Goal: Information Seeking & Learning: Learn about a topic

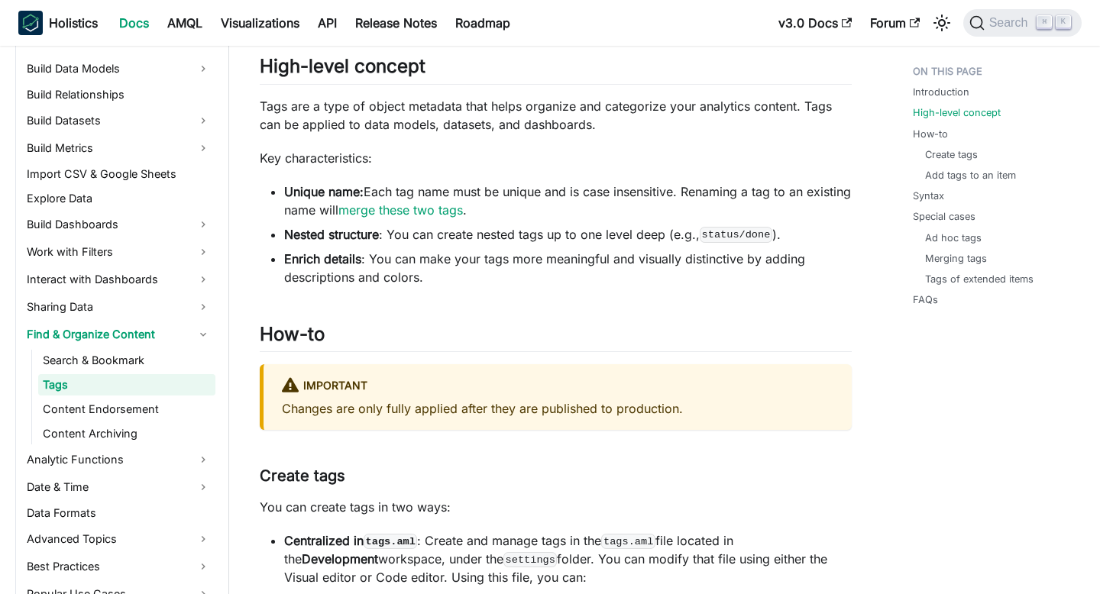
scroll to position [570, 0]
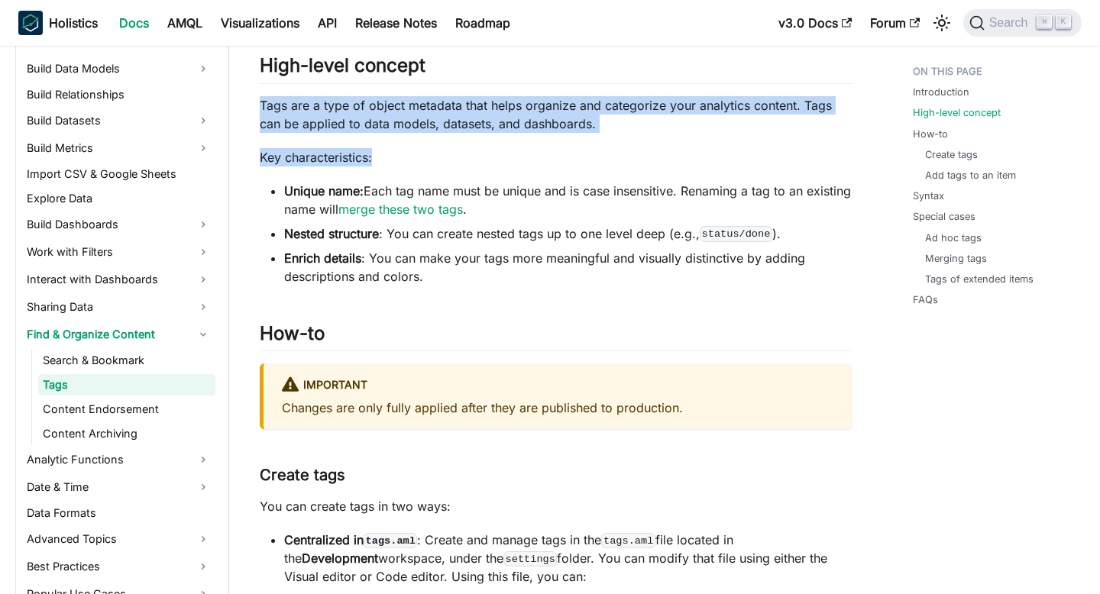
drag, startPoint x: 254, startPoint y: 108, endPoint x: 483, endPoint y: 150, distance: 232.9
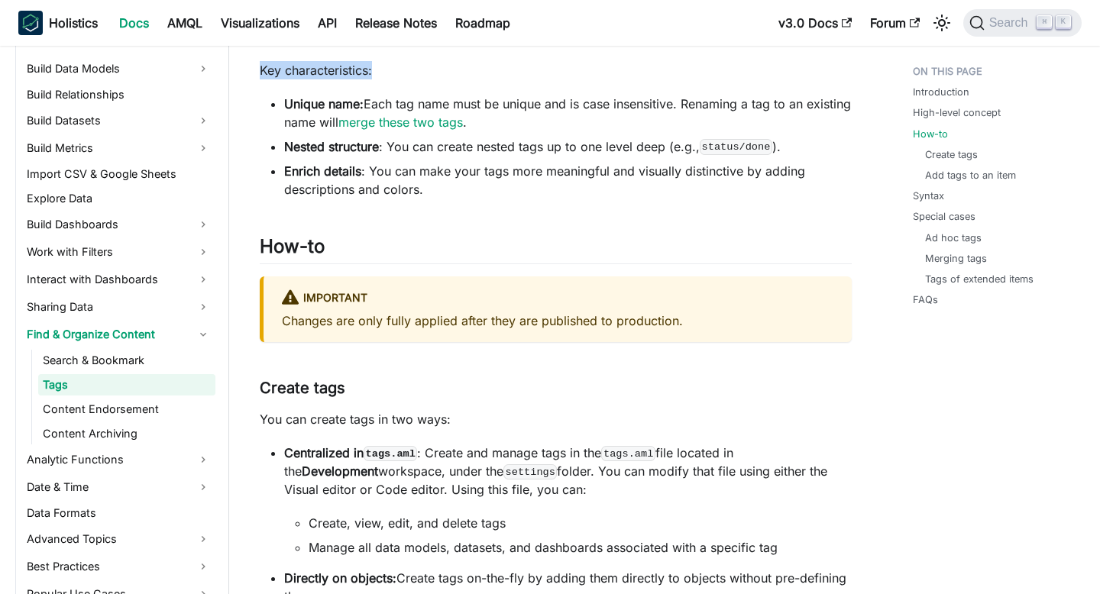
scroll to position [658, 0]
click at [441, 140] on li "Nested structure : You can create nested tags up to one level deep (e.g., statu…" at bounding box center [567, 146] width 567 height 18
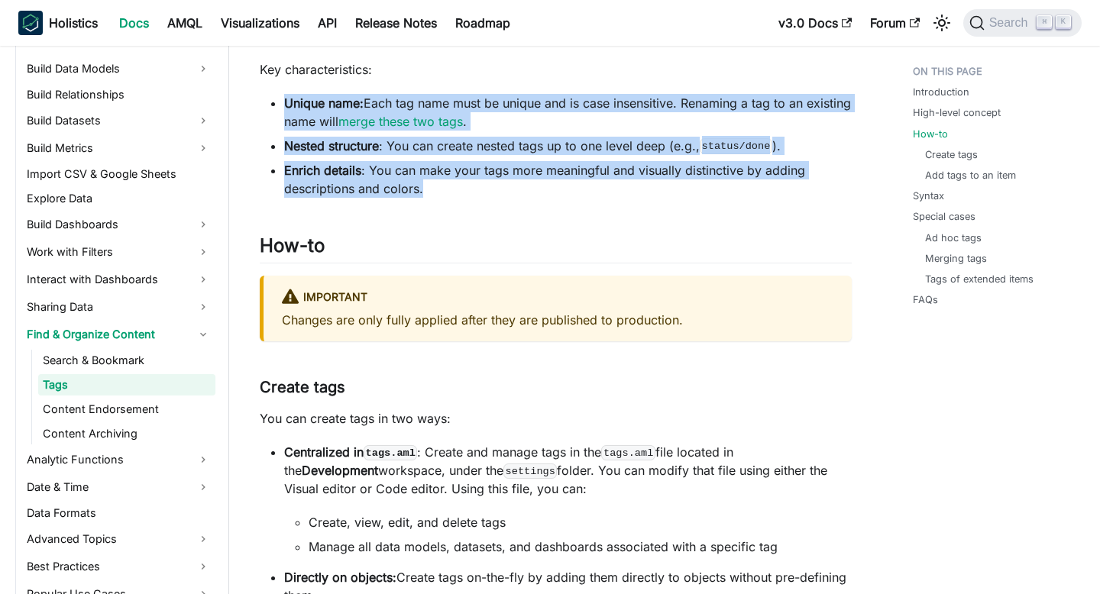
drag, startPoint x: 441, startPoint y: 195, endPoint x: 231, endPoint y: 99, distance: 231.7
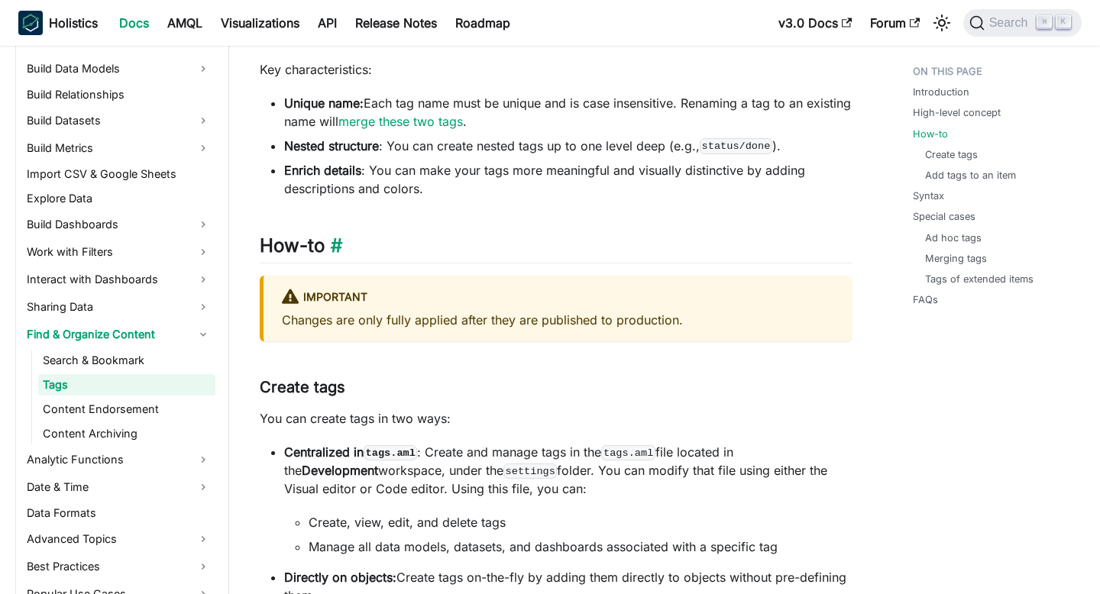
click at [390, 246] on h2 "How-to ​" at bounding box center [556, 248] width 592 height 29
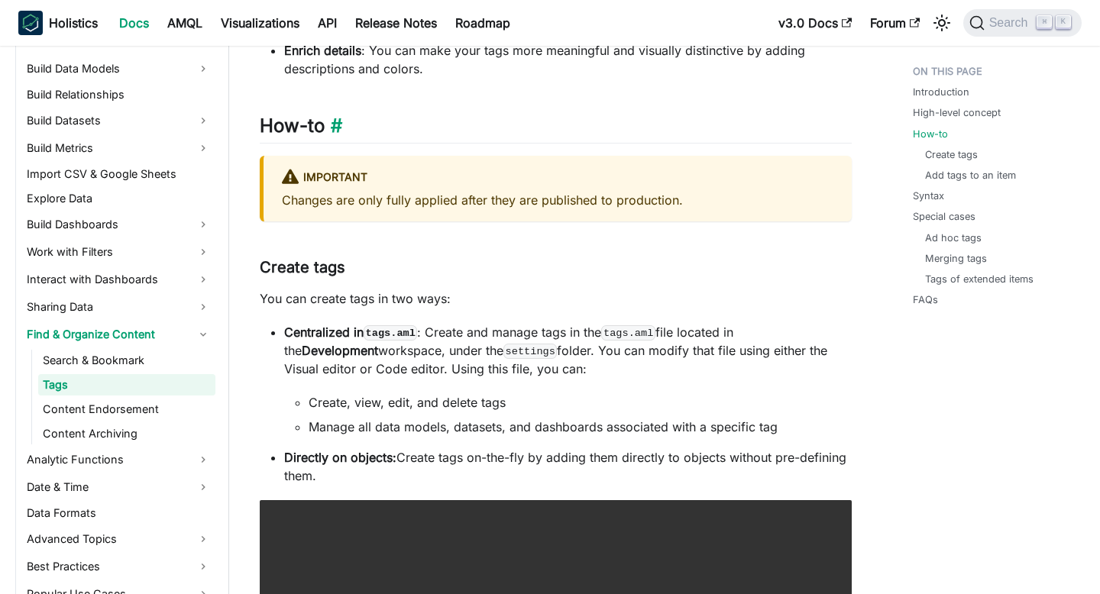
scroll to position [780, 0]
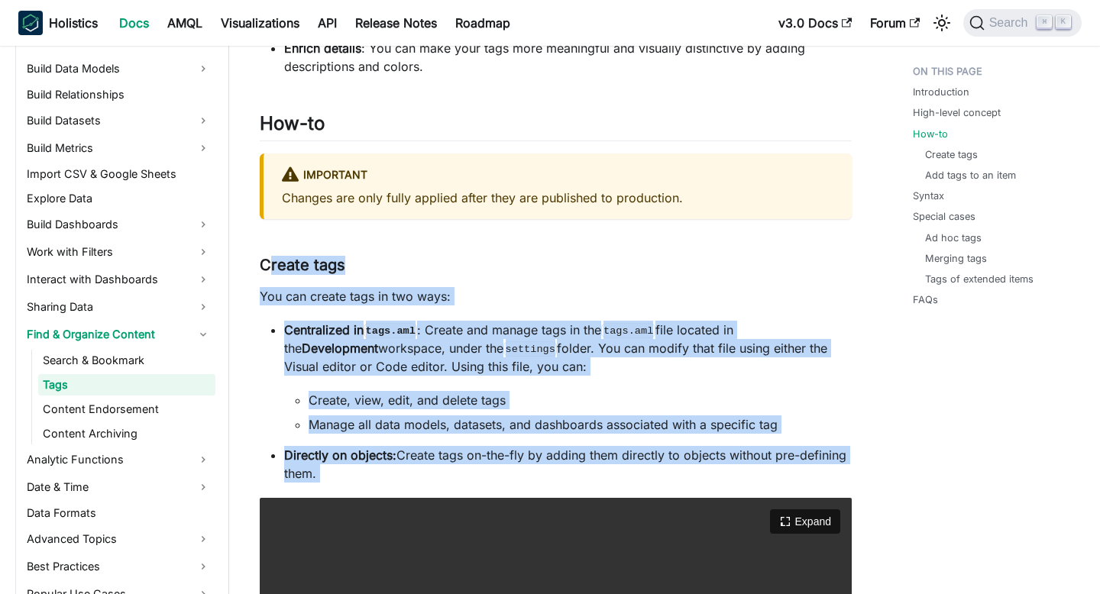
drag, startPoint x: 266, startPoint y: 260, endPoint x: 406, endPoint y: 502, distance: 278.8
click at [360, 422] on li "Manage all data models, datasets, and dashboards associated with a specific tag" at bounding box center [579, 424] width 543 height 18
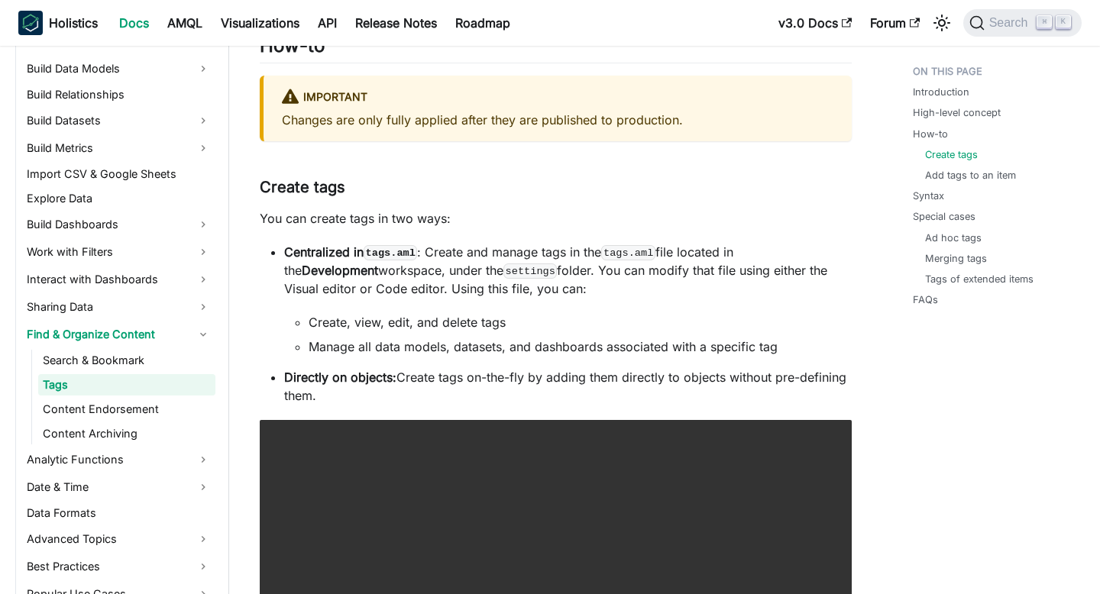
scroll to position [879, 0]
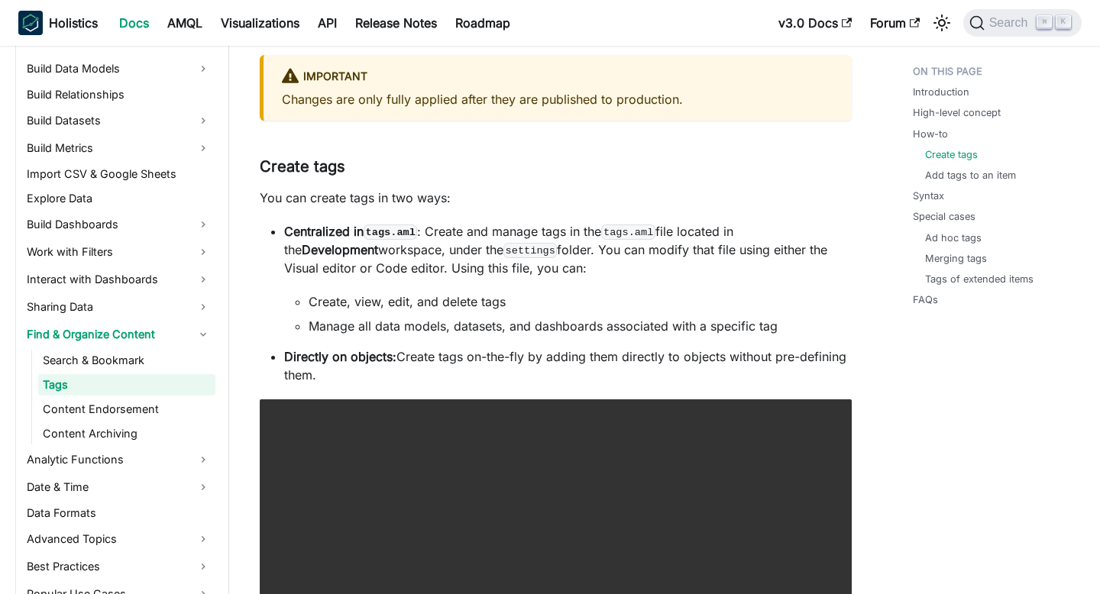
drag, startPoint x: 337, startPoint y: 375, endPoint x: 257, endPoint y: 153, distance: 235.2
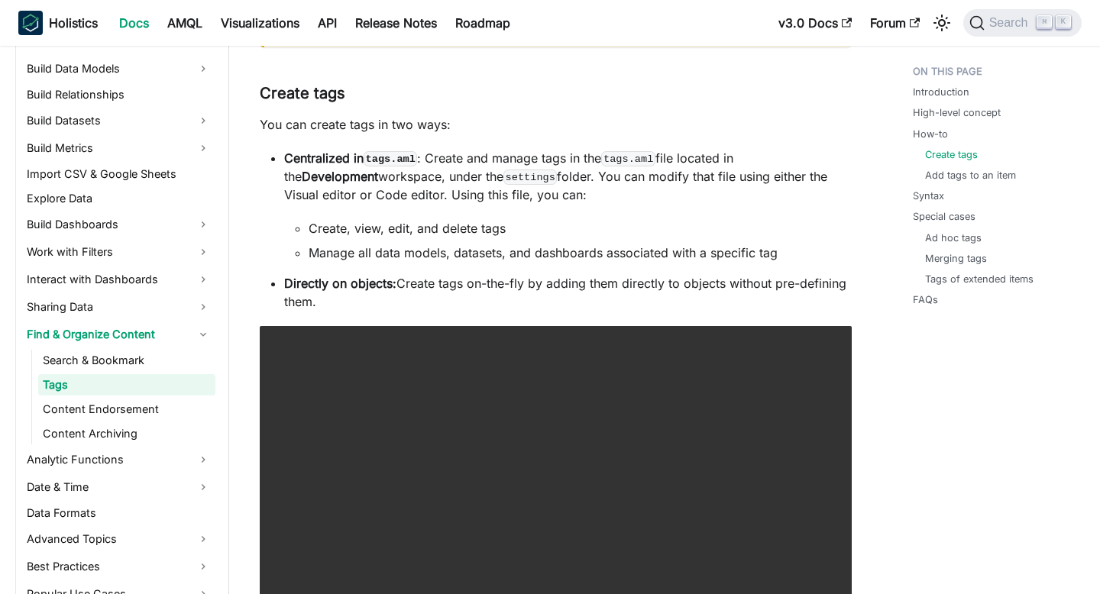
scroll to position [974, 0]
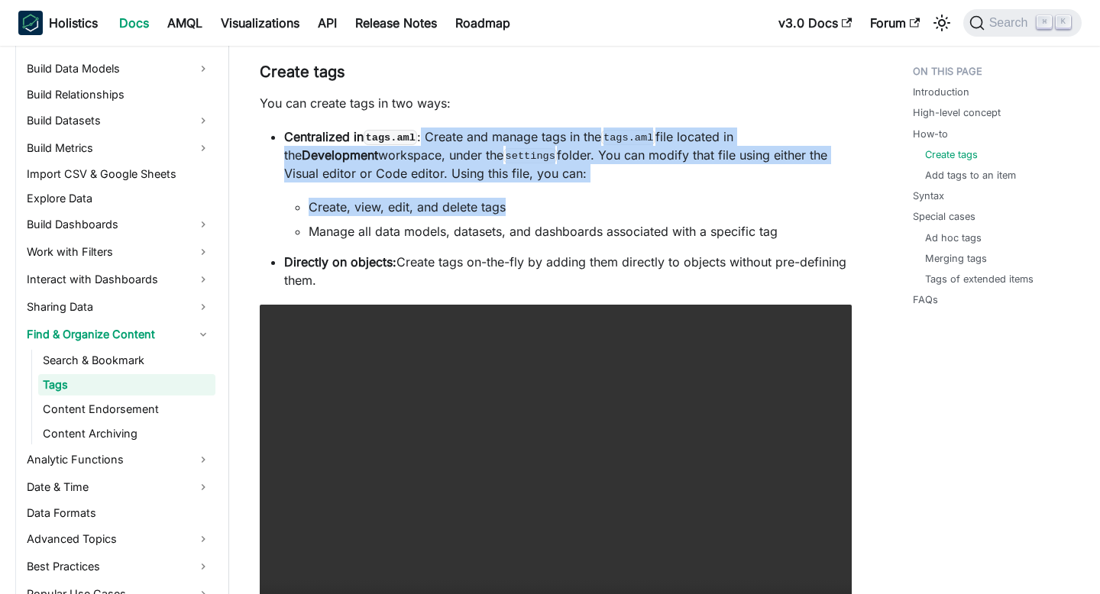
drag, startPoint x: 425, startPoint y: 132, endPoint x: 829, endPoint y: 198, distance: 409.2
click at [832, 199] on li "Centralized in tags.aml : Create and manage tags in the tags.aml file located i…" at bounding box center [567, 184] width 567 height 113
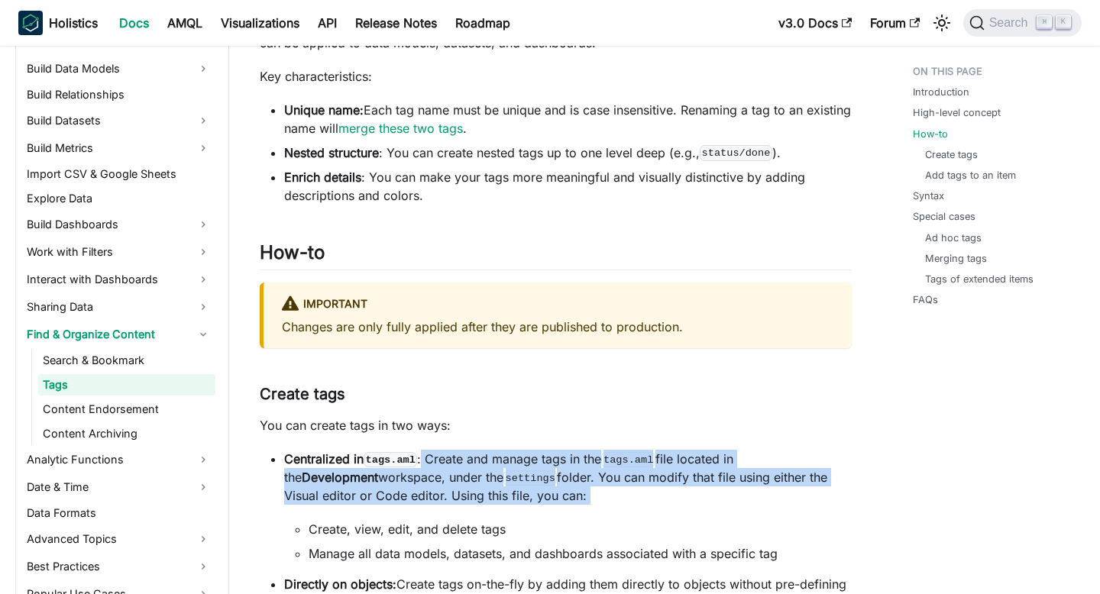
scroll to position [893, 0]
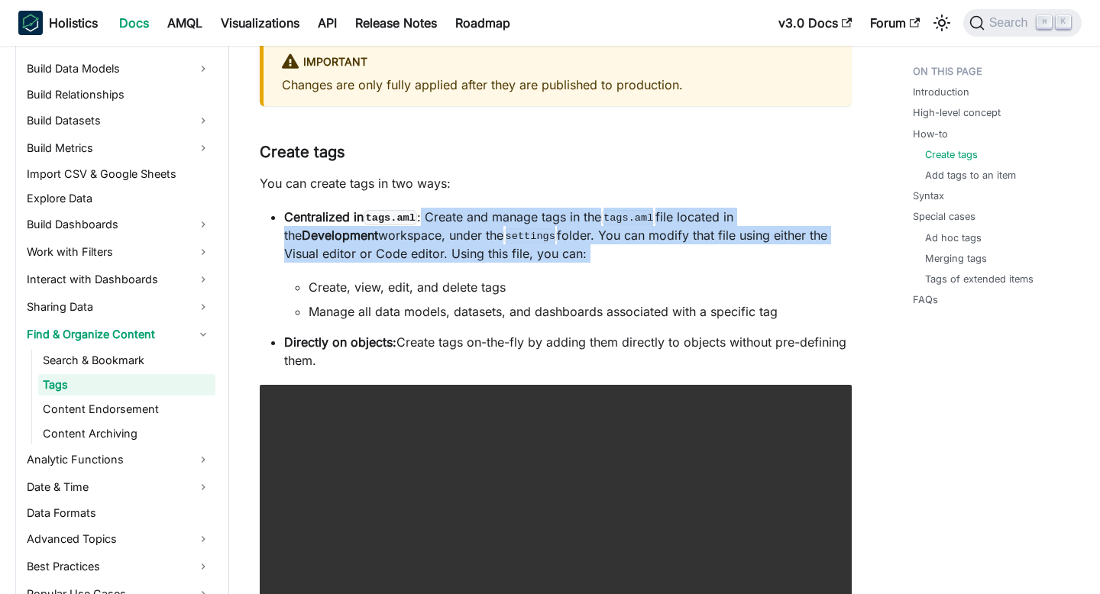
click at [529, 249] on p "Centralized in tags.aml : Create and manage tags in the tags.aml file located i…" at bounding box center [567, 235] width 567 height 55
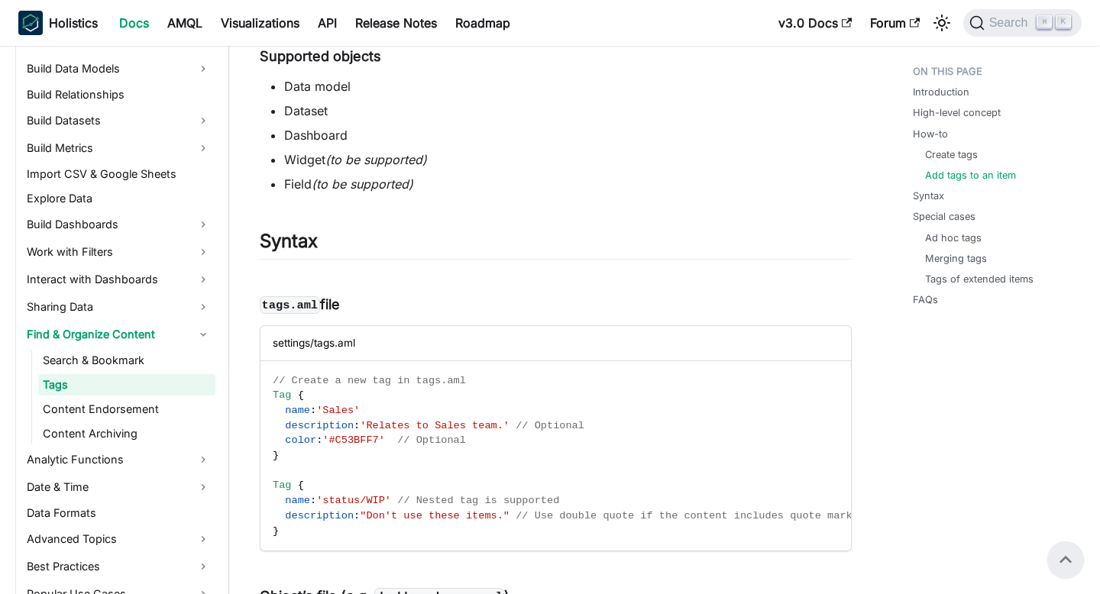
scroll to position [2290, 0]
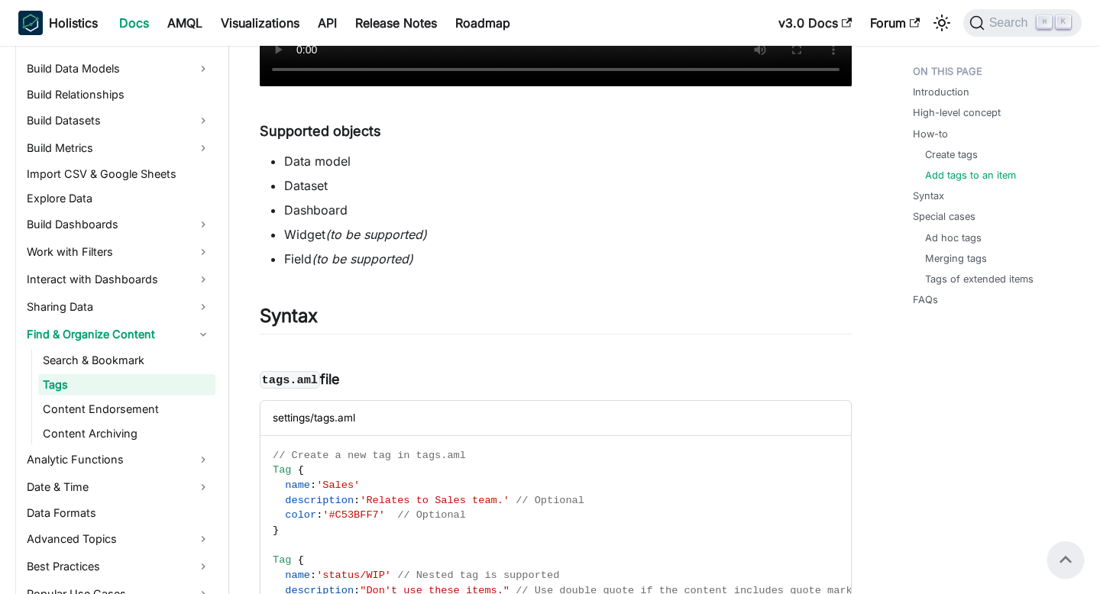
click at [473, 215] on li "Dashboard" at bounding box center [567, 210] width 567 height 18
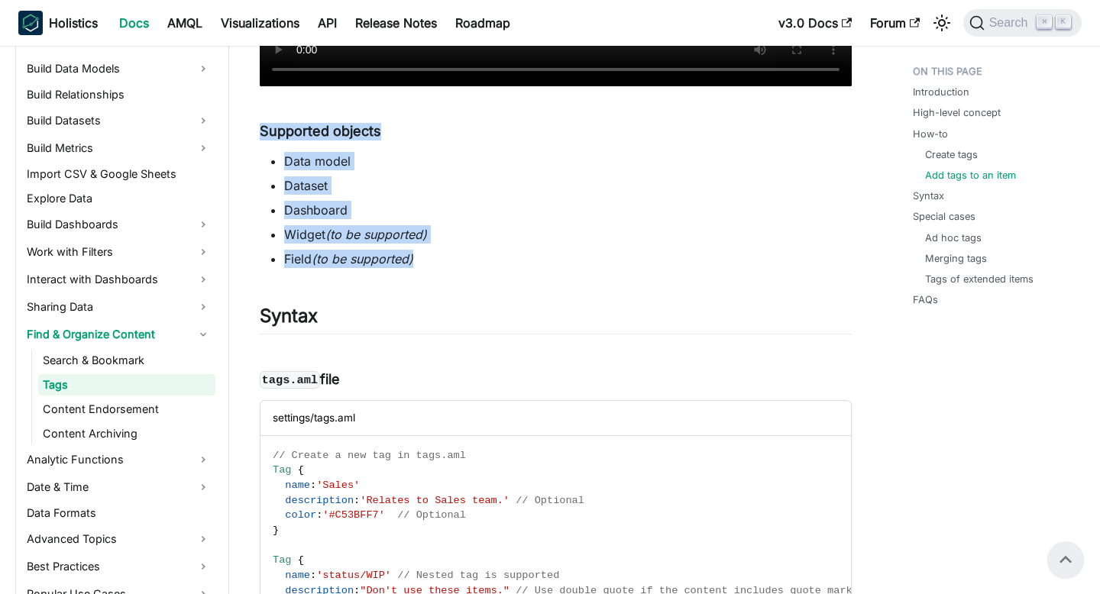
drag, startPoint x: 470, startPoint y: 262, endPoint x: 250, endPoint y: 119, distance: 262.2
click at [250, 121] on article "Analytics Development Find & Organize Content Tags On this page Tags Introducti…" at bounding box center [555, 506] width 616 height 5477
click at [357, 237] on em "(to be supported)" at bounding box center [376, 234] width 102 height 15
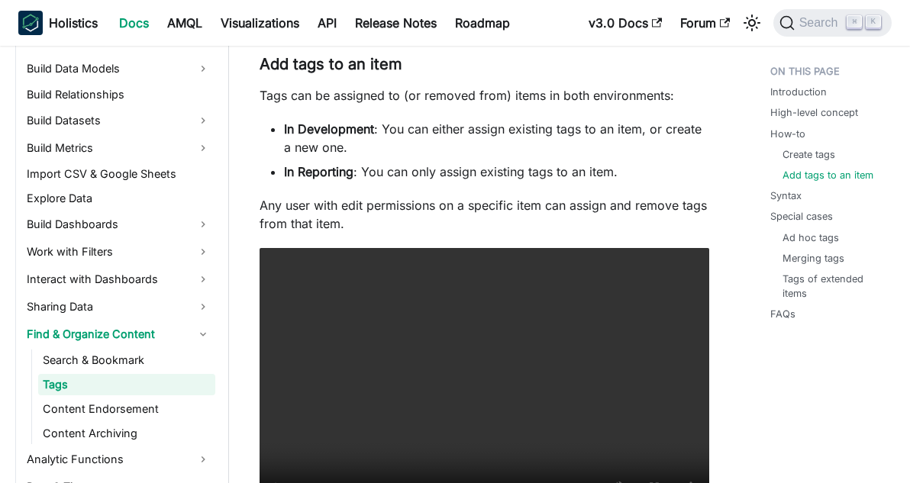
scroll to position [1726, 0]
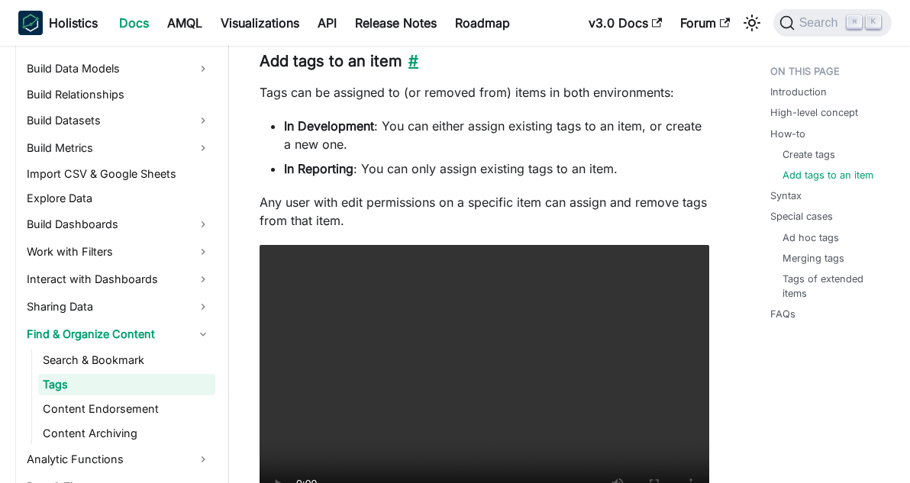
click at [407, 63] on link "​" at bounding box center [410, 61] width 16 height 18
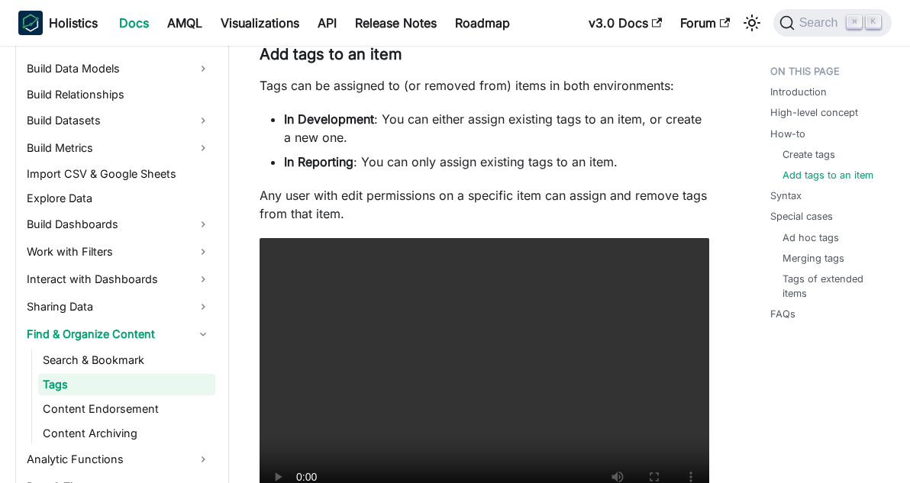
scroll to position [1737, 0]
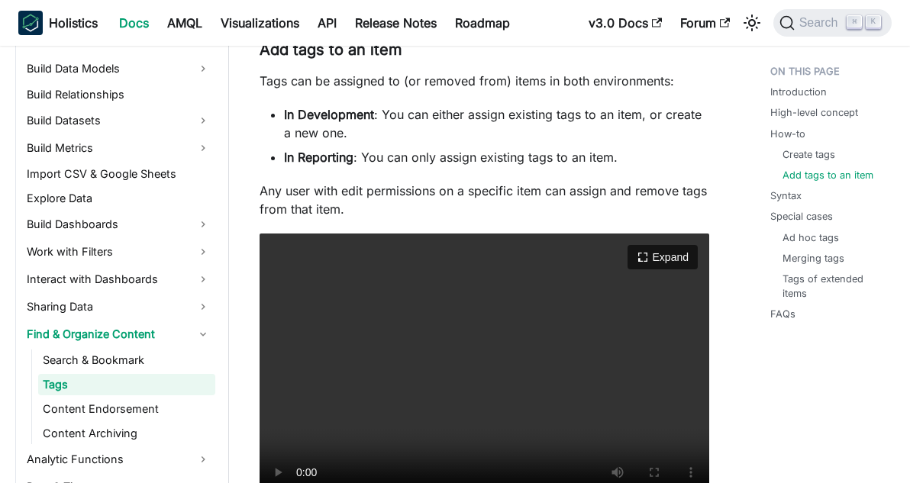
click at [423, 418] on video "Your browser does not support embedding video, but you can download it ." at bounding box center [485, 372] width 450 height 276
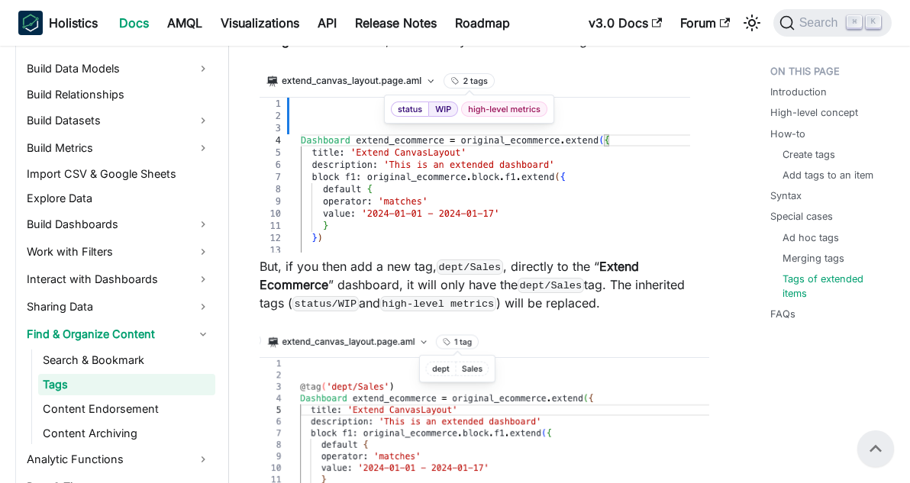
scroll to position [4645, 0]
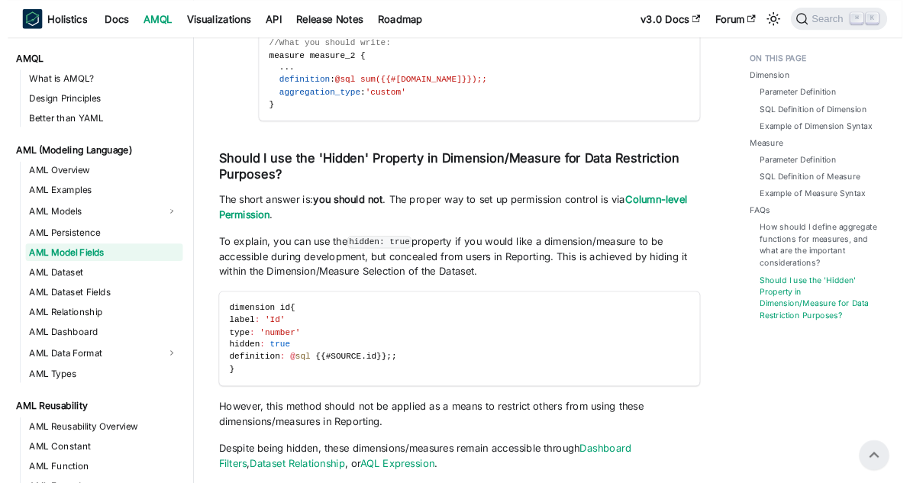
scroll to position [4159, 0]
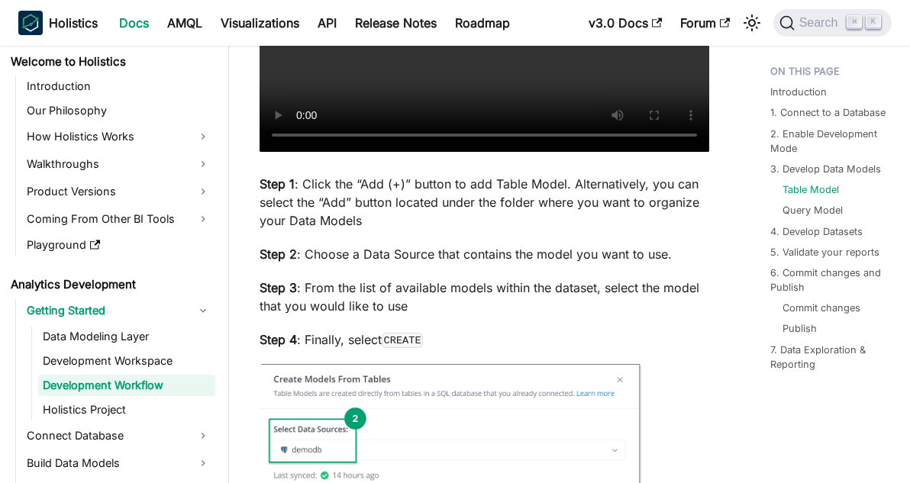
scroll to position [2170, 0]
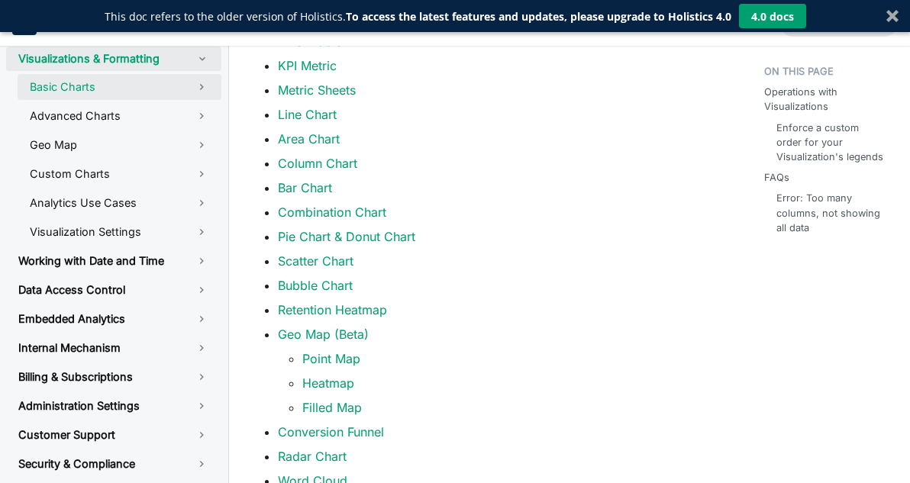
scroll to position [760, 0]
